Goal: Transaction & Acquisition: Purchase product/service

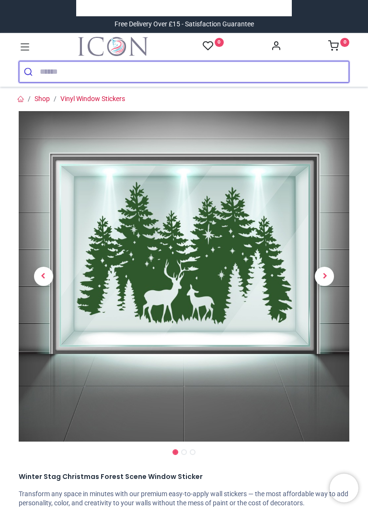
scroll to position [6, 0]
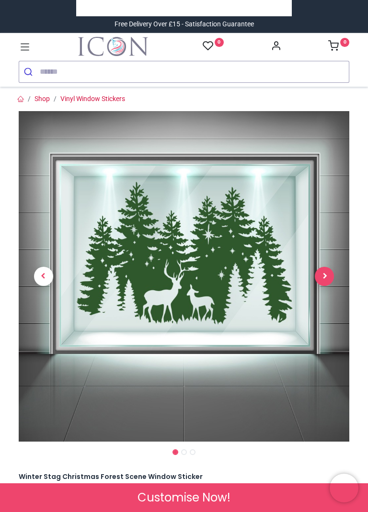
click at [323, 276] on span "Next" at bounding box center [324, 276] width 19 height 19
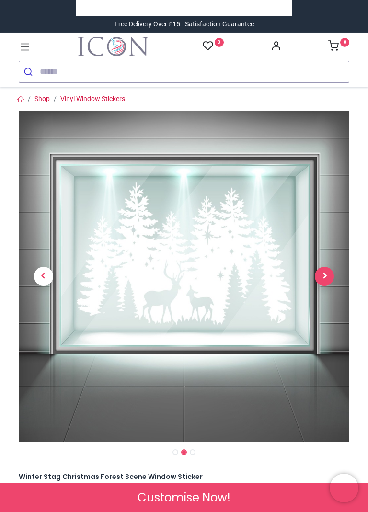
click at [326, 279] on span "Next" at bounding box center [324, 276] width 19 height 19
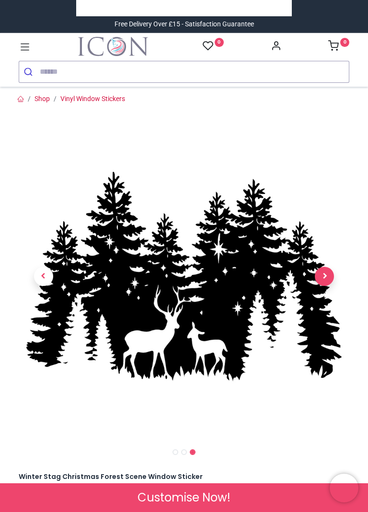
click at [323, 277] on span "Next" at bounding box center [324, 276] width 19 height 19
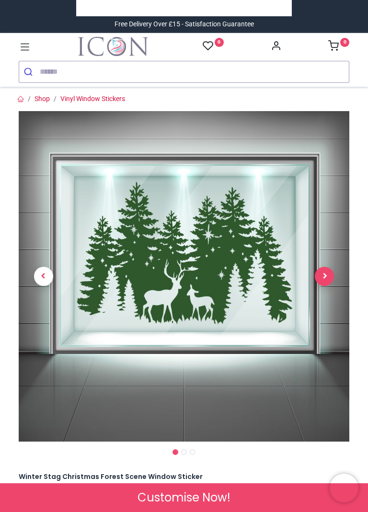
click at [329, 272] on span "Next" at bounding box center [324, 276] width 19 height 19
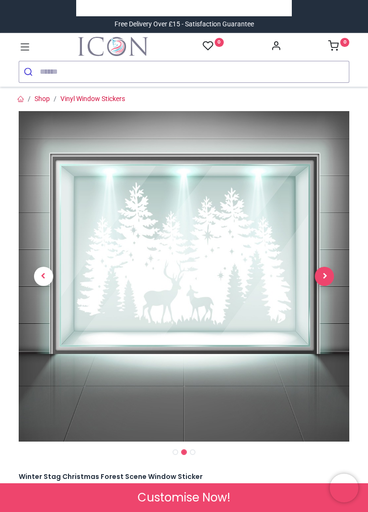
click at [330, 277] on span "Next" at bounding box center [324, 276] width 19 height 19
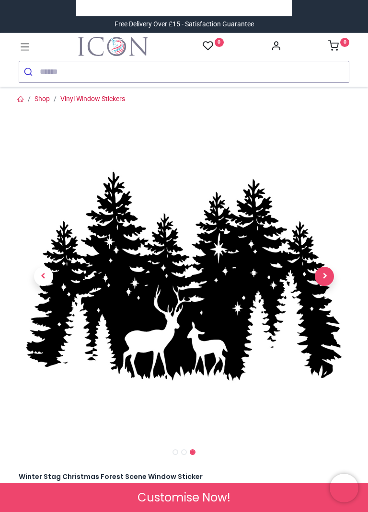
click at [327, 277] on span "Next" at bounding box center [324, 276] width 19 height 19
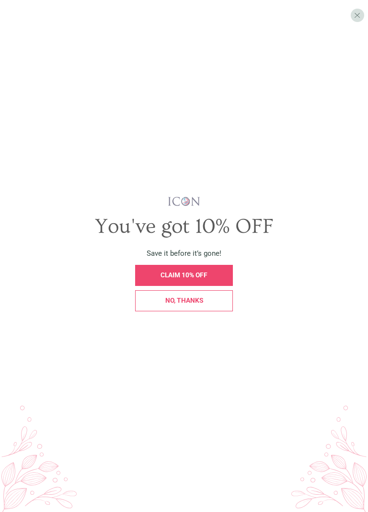
click at [207, 304] on div "No, thanks" at bounding box center [183, 300] width 87 height 7
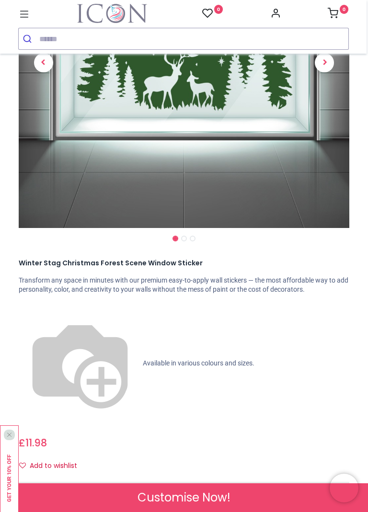
scroll to position [186, 0]
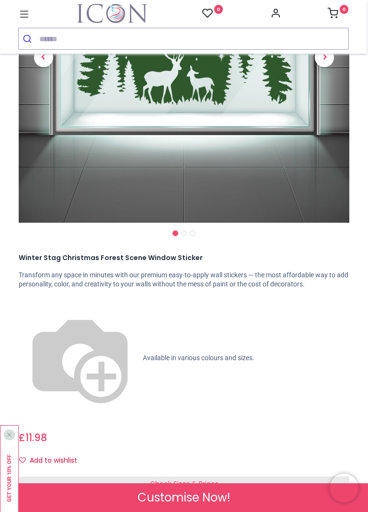
click at [143, 354] on span "Available in various colours and sizes." at bounding box center [199, 358] width 112 height 8
click at [215, 479] on span "Check Sizes & Prices" at bounding box center [184, 484] width 68 height 10
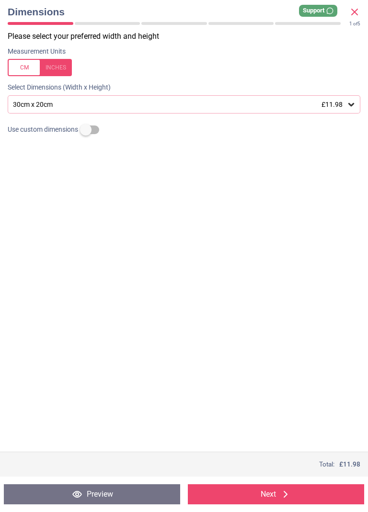
click at [352, 109] on icon at bounding box center [351, 105] width 10 height 10
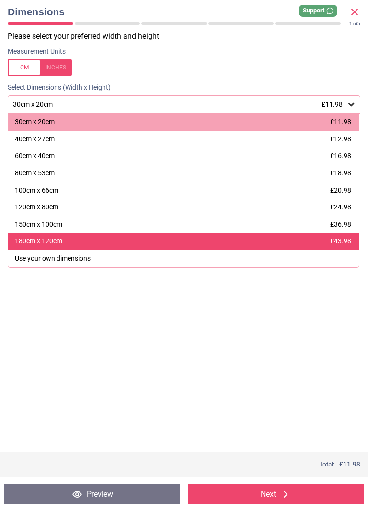
click at [345, 246] on div "£43.98" at bounding box center [340, 242] width 21 height 10
